Goal: Task Accomplishment & Management: Manage account settings

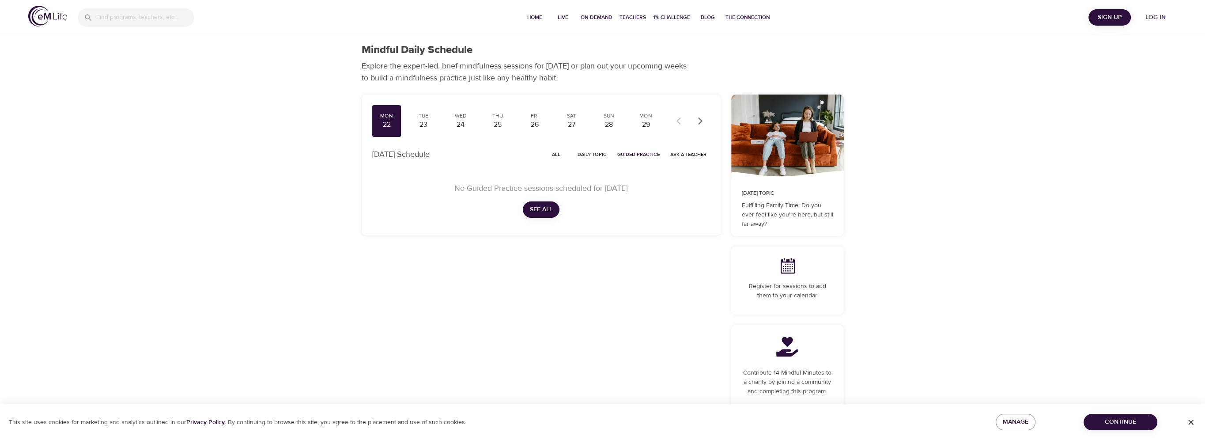
click at [1163, 19] on span "Log in" at bounding box center [1155, 17] width 35 height 11
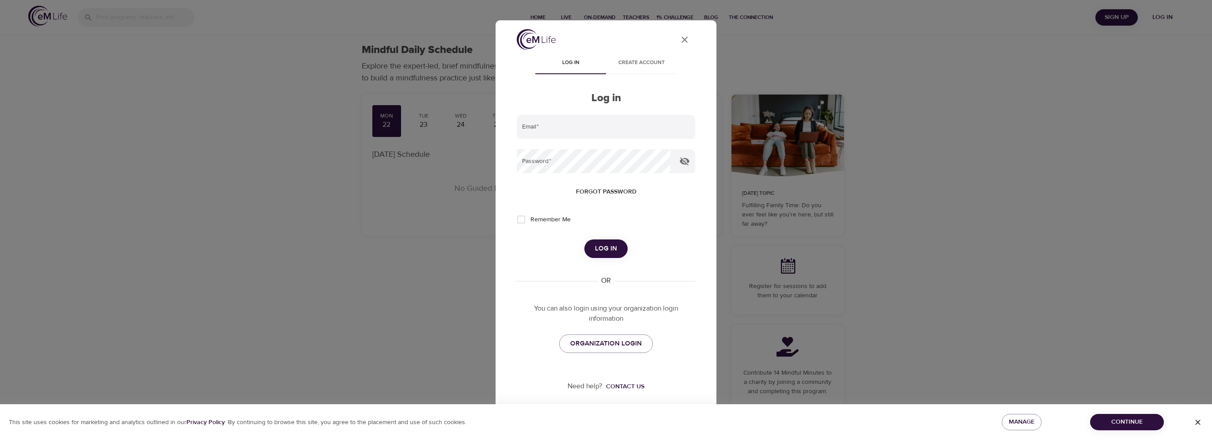
type input "[PERSON_NAME][EMAIL_ADDRESS][DOMAIN_NAME]"
click at [597, 248] on span "Log in" at bounding box center [606, 248] width 22 height 11
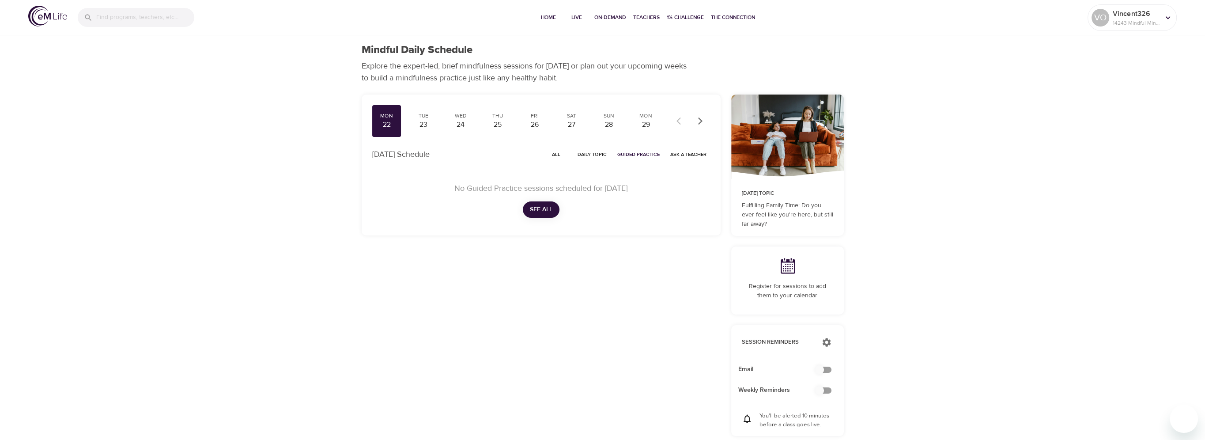
checkbox input "true"
click at [559, 152] on span "All" at bounding box center [556, 154] width 21 height 8
click at [544, 204] on span "See All" at bounding box center [541, 209] width 23 height 11
click at [426, 128] on div "23" at bounding box center [423, 125] width 22 height 10
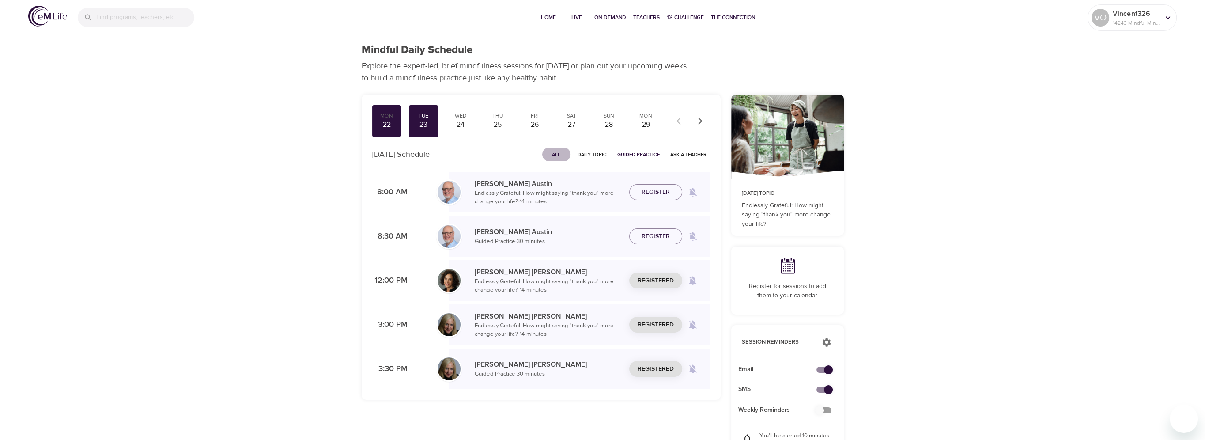
click at [562, 155] on span "All" at bounding box center [556, 154] width 21 height 8
click at [460, 128] on div "24" at bounding box center [460, 125] width 22 height 10
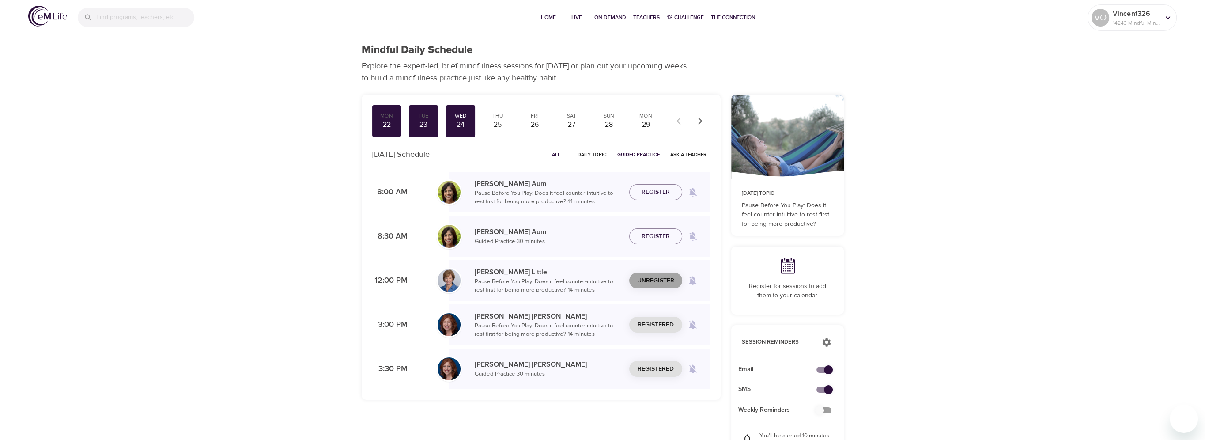
click at [641, 280] on span "Unregister" at bounding box center [655, 280] width 37 height 11
click at [1160, 30] on div "VO Vincent326 14243 Mindful Minutes" at bounding box center [1132, 17] width 89 height 26
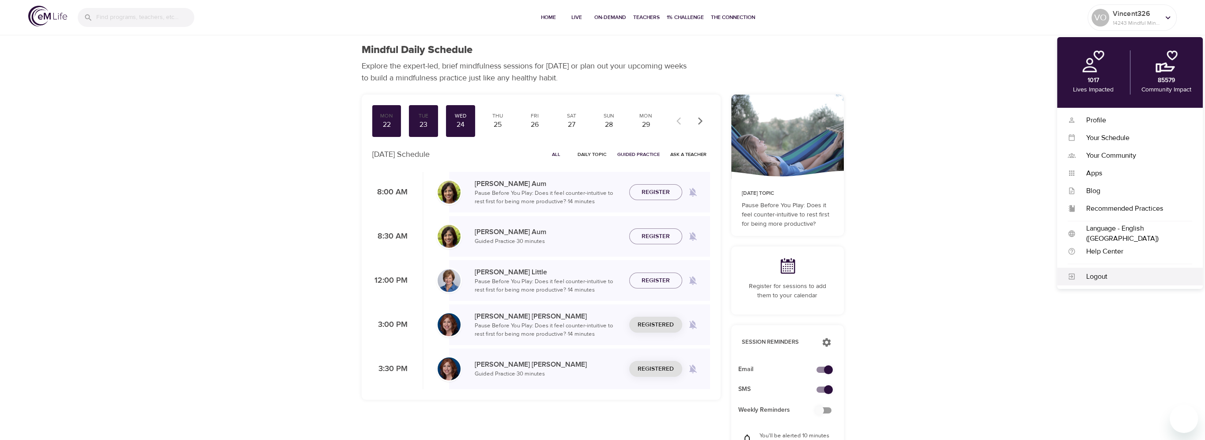
click at [1106, 273] on div "Logout" at bounding box center [1134, 277] width 117 height 10
